Goal: Find specific page/section: Find specific page/section

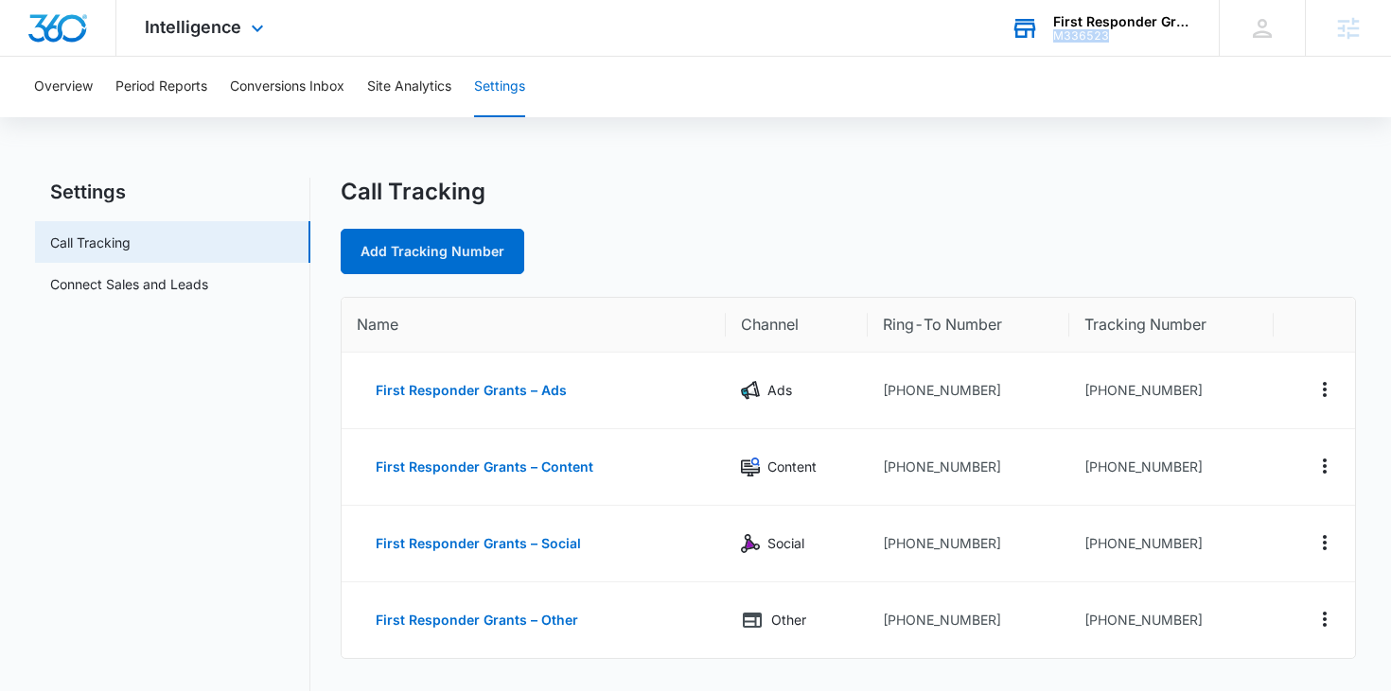
drag, startPoint x: 1142, startPoint y: 40, endPoint x: 1052, endPoint y: 39, distance: 89.9
click at [1053, 39] on div "M336523" at bounding box center [1122, 35] width 138 height 13
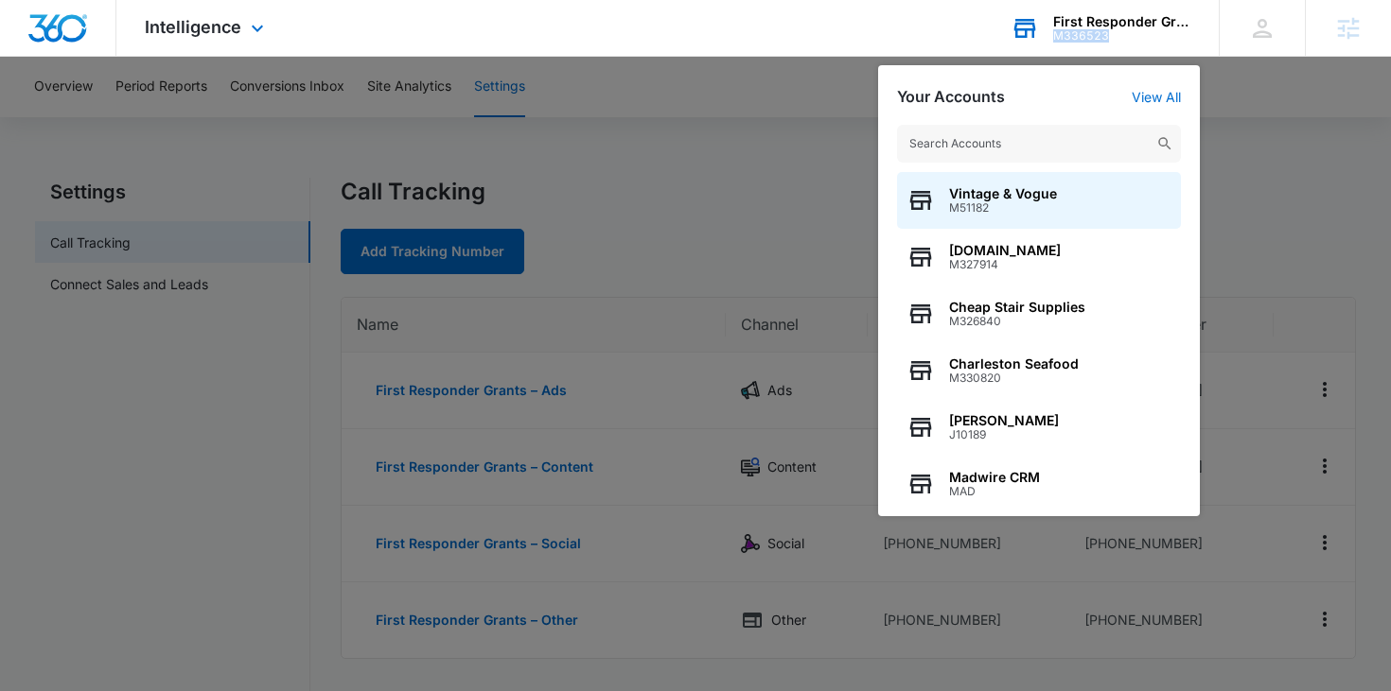
drag, startPoint x: 1135, startPoint y: 38, endPoint x: 1049, endPoint y: 38, distance: 86.1
click at [1049, 38] on div "First Responder Grants M336523 Your Accounts View All Vintage & Vogue M51182 [D…" at bounding box center [1100, 28] width 236 height 56
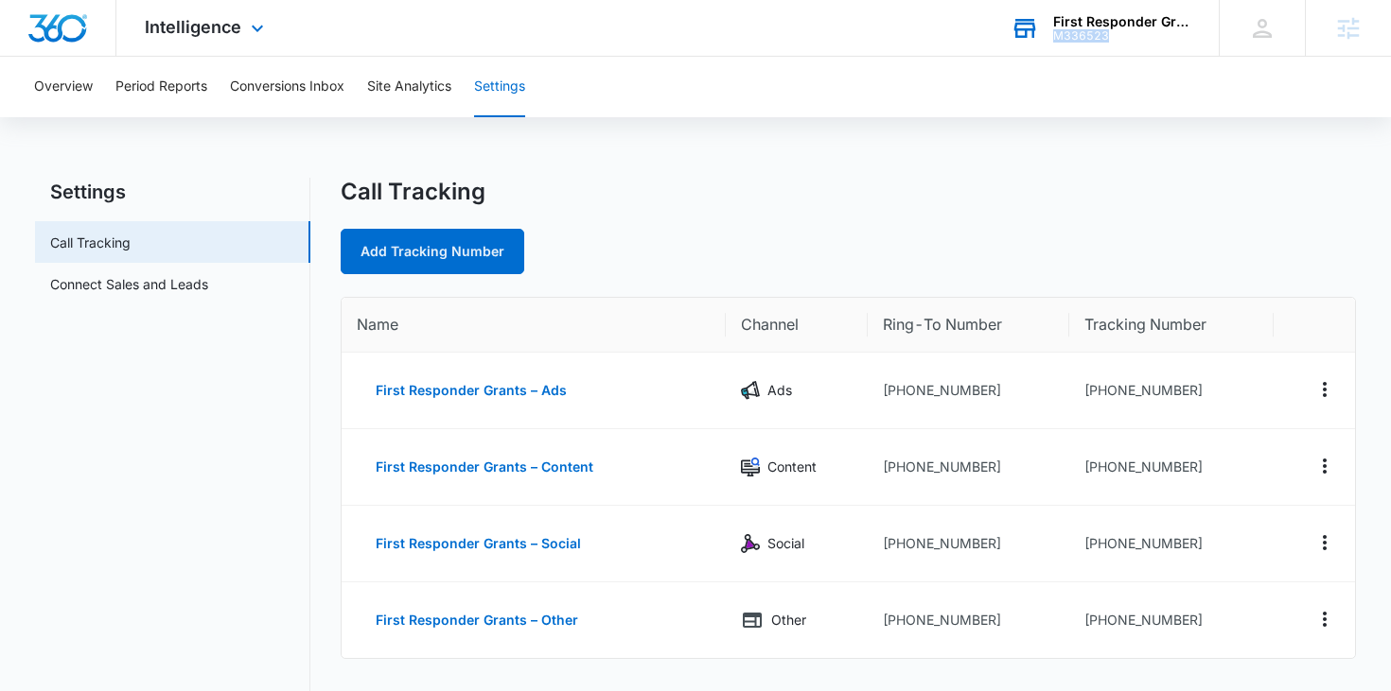
copy div "M336523"
click at [861, 145] on div "Overview Period Reports Conversions Inbox Site Analytics Settings Settings Call…" at bounding box center [695, 675] width 1391 height 1237
drag, startPoint x: 1150, startPoint y: 40, endPoint x: 1048, endPoint y: 40, distance: 102.2
click at [1048, 40] on div "First Responder Grants M336523 Your Accounts View All" at bounding box center [1100, 28] width 236 height 56
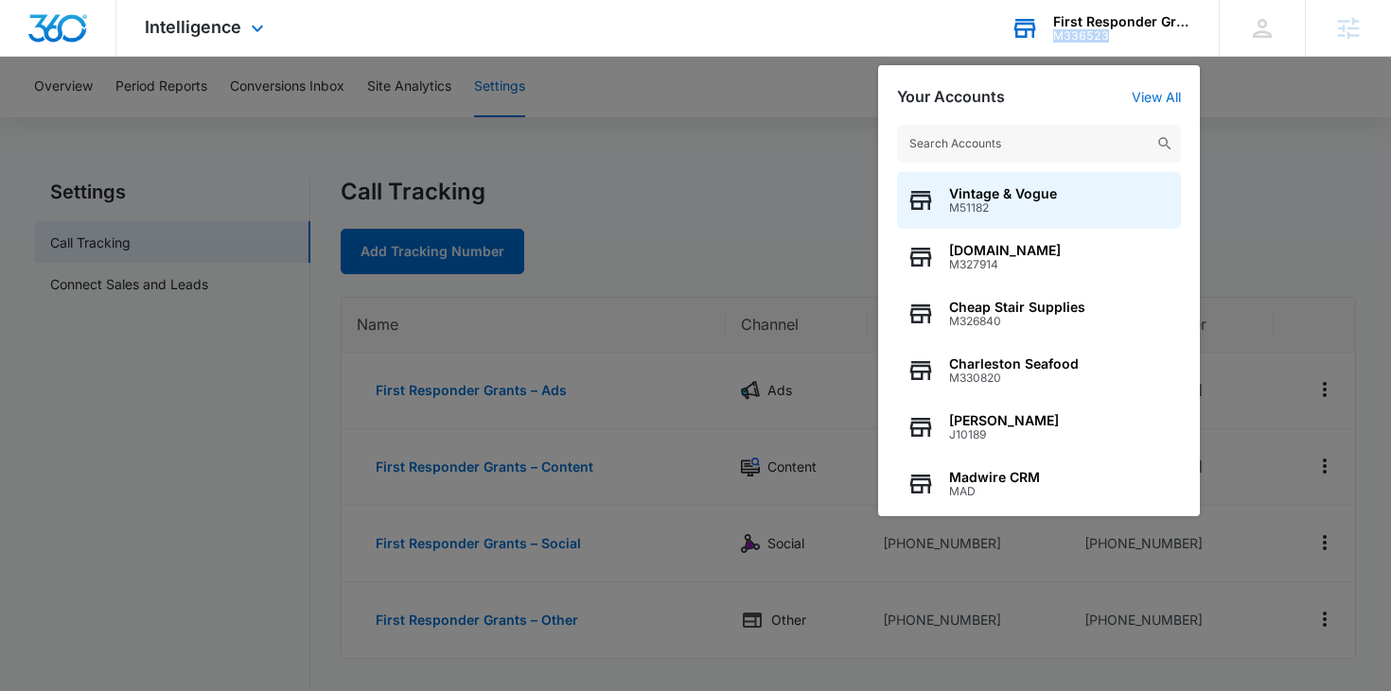
drag, startPoint x: 1143, startPoint y: 35, endPoint x: 1050, endPoint y: 36, distance: 92.7
click at [1050, 36] on div "First Responder Grants M336523 Your Accounts View All Vintage & Vogue M51182 [D…" at bounding box center [1100, 28] width 236 height 56
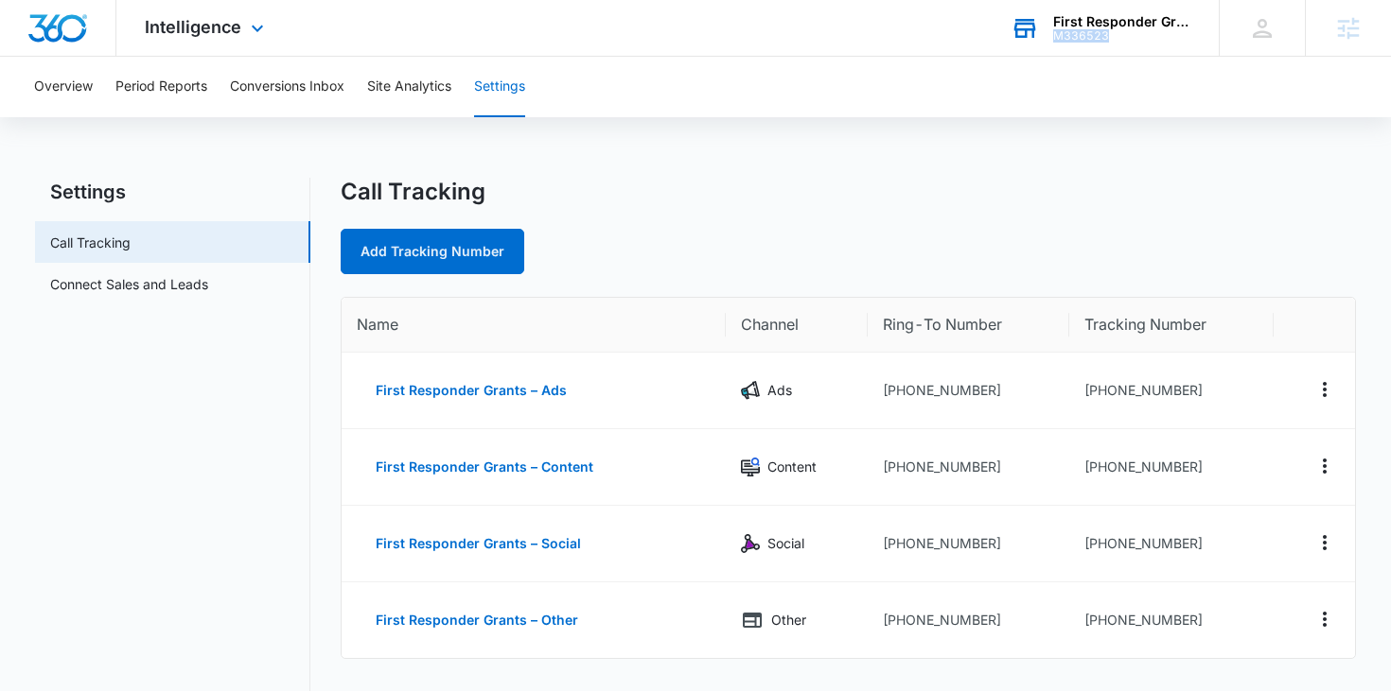
copy div "M336523"
